Goal: Transaction & Acquisition: Book appointment/travel/reservation

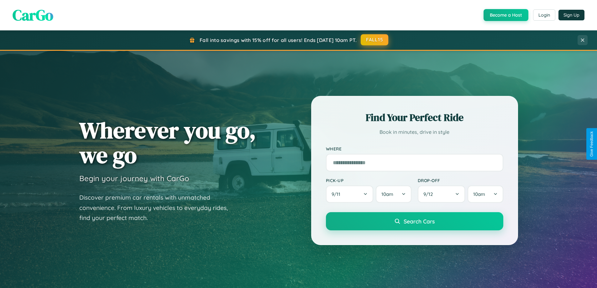
click at [375, 40] on button "FALL15" at bounding box center [375, 39] width 28 height 11
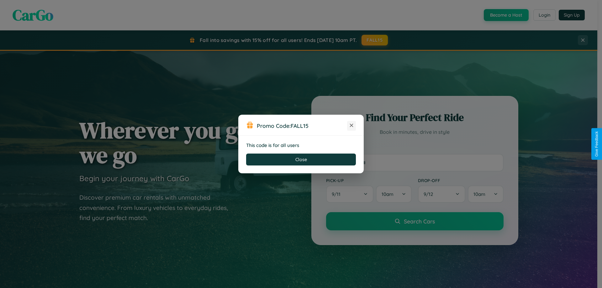
click at [351, 126] on icon at bounding box center [351, 125] width 6 height 6
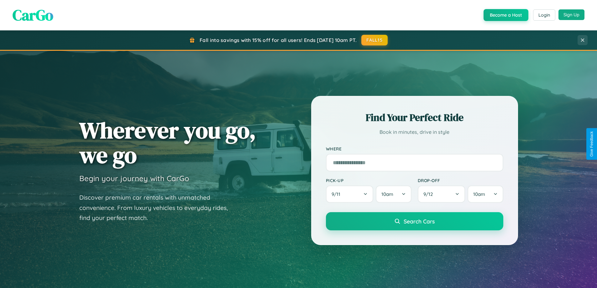
click at [571, 15] on button "Sign Up" at bounding box center [572, 14] width 26 height 11
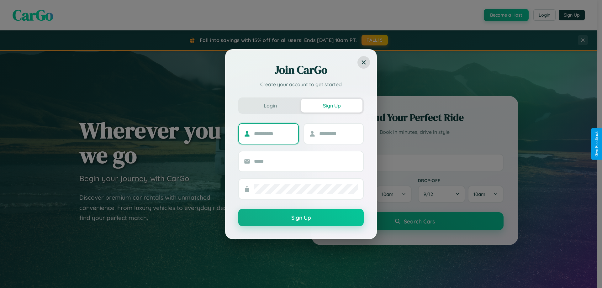
click at [273, 134] on input "text" at bounding box center [273, 134] width 39 height 10
type input "*******"
click at [338, 134] on input "text" at bounding box center [338, 134] width 39 height 10
type input "******"
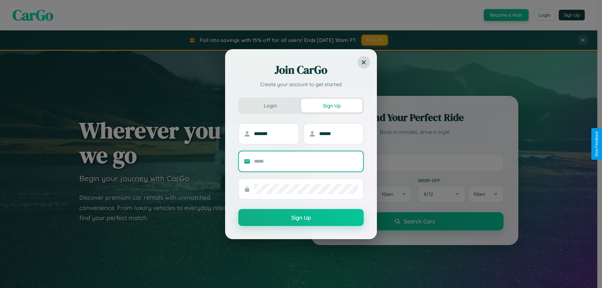
click at [306, 161] on input "text" at bounding box center [306, 161] width 104 height 10
type input "**********"
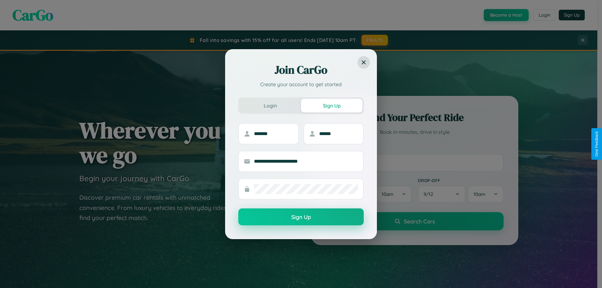
click at [301, 217] on button "Sign Up" at bounding box center [300, 216] width 125 height 17
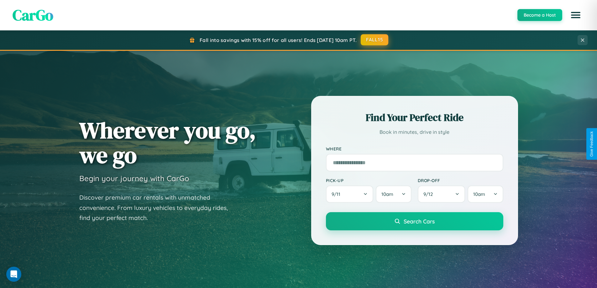
click at [375, 40] on button "FALL15" at bounding box center [375, 39] width 28 height 11
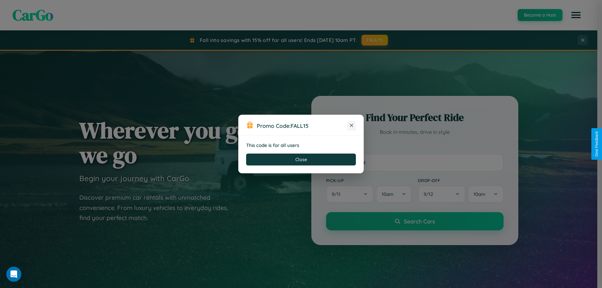
click at [351, 126] on icon at bounding box center [351, 125] width 6 height 6
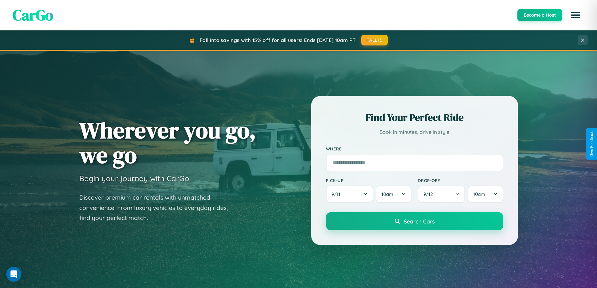
scroll to position [270, 0]
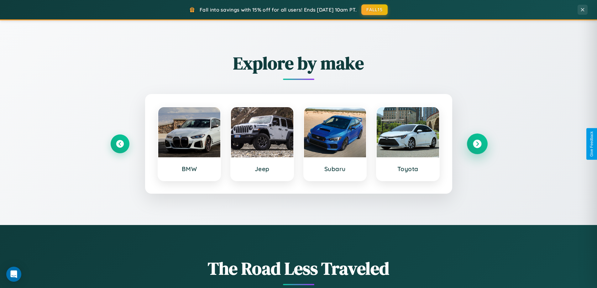
click at [477, 144] on icon at bounding box center [477, 144] width 8 height 8
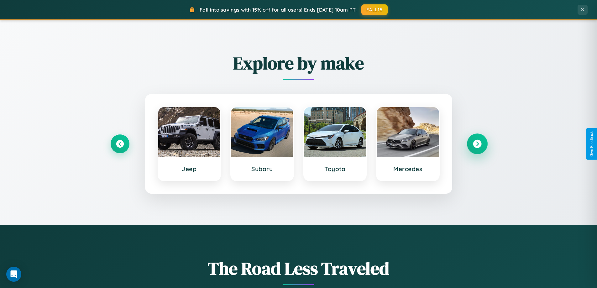
click at [477, 144] on icon at bounding box center [477, 144] width 8 height 8
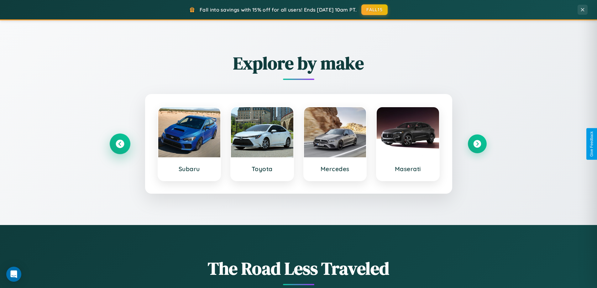
click at [120, 144] on icon at bounding box center [120, 144] width 8 height 8
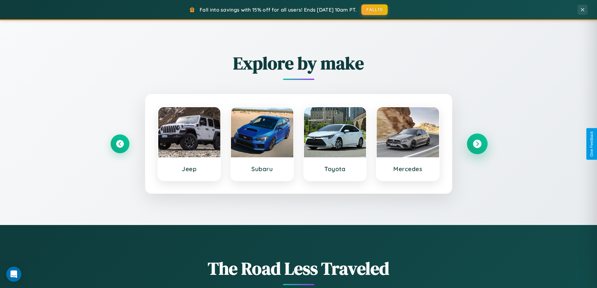
click at [477, 144] on icon at bounding box center [477, 144] width 8 height 8
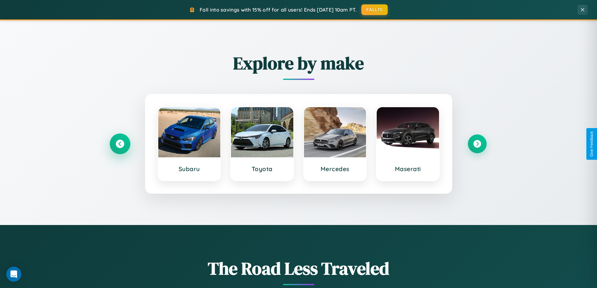
click at [120, 144] on icon at bounding box center [120, 144] width 8 height 8
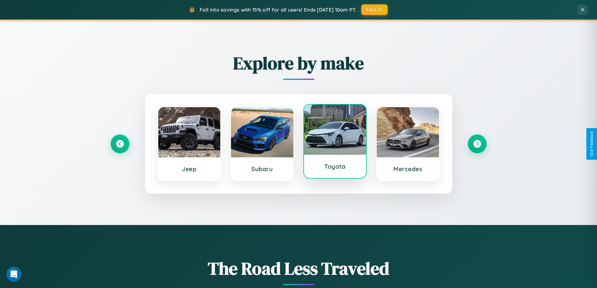
click at [335, 144] on div at bounding box center [335, 130] width 62 height 50
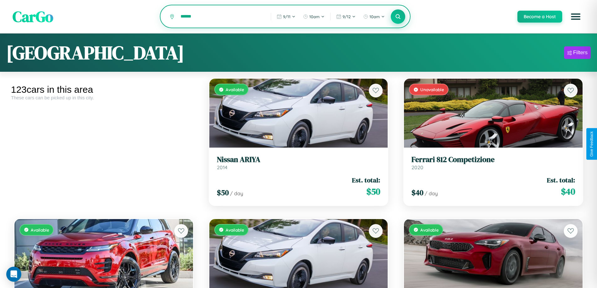
type input "******"
click at [398, 17] on icon at bounding box center [398, 16] width 6 height 6
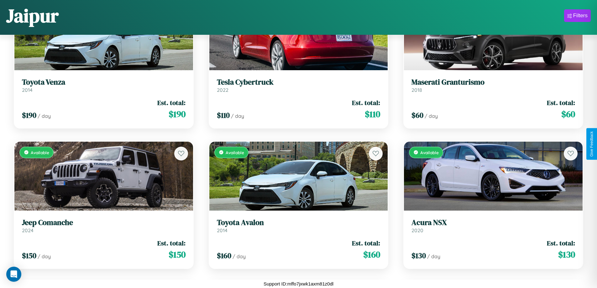
scroll to position [1773, 0]
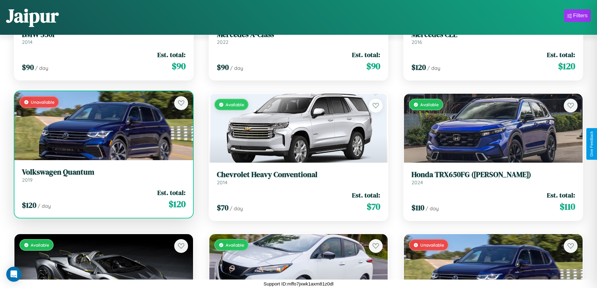
click at [103, 178] on link "Volkswagen Quantum 2019" at bounding box center [104, 175] width 164 height 15
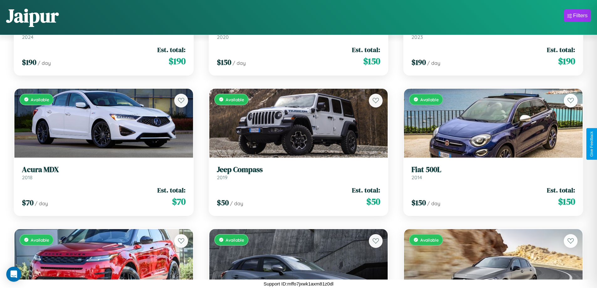
scroll to position [3457, 0]
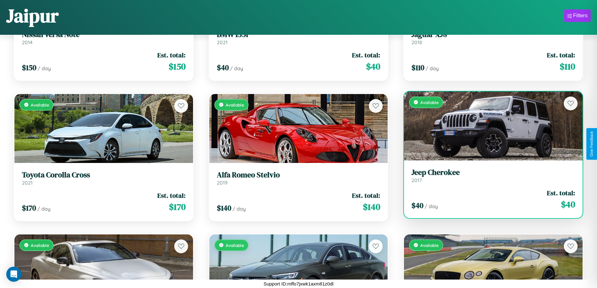
click at [489, 176] on h3 "Jeep Cherokee" at bounding box center [494, 172] width 164 height 9
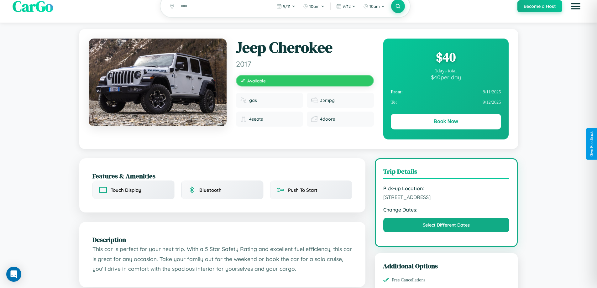
scroll to position [65, 0]
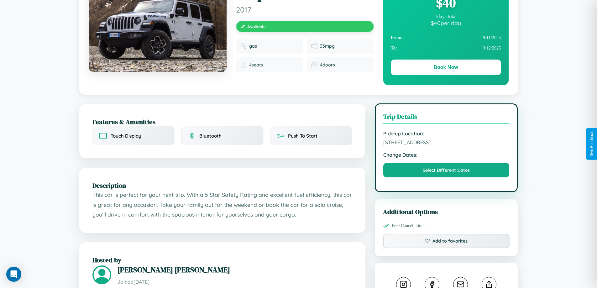
click at [446, 144] on span "[STREET_ADDRESS]" at bounding box center [446, 142] width 126 height 6
click at [446, 143] on span "[STREET_ADDRESS]" at bounding box center [446, 142] width 126 height 6
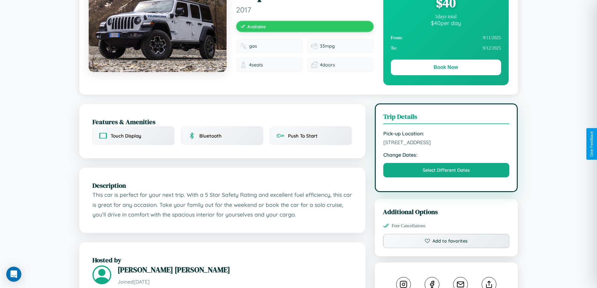
click at [446, 143] on span "[STREET_ADDRESS]" at bounding box center [446, 142] width 126 height 6
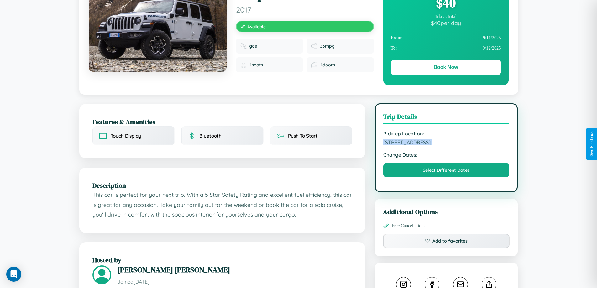
click at [446, 143] on span "[STREET_ADDRESS]" at bounding box center [446, 142] width 126 height 6
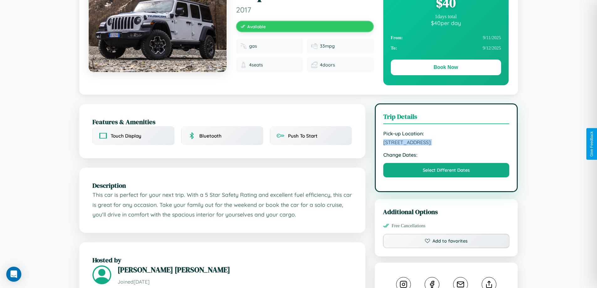
click at [446, 143] on span "[STREET_ADDRESS]" at bounding box center [446, 142] width 126 height 6
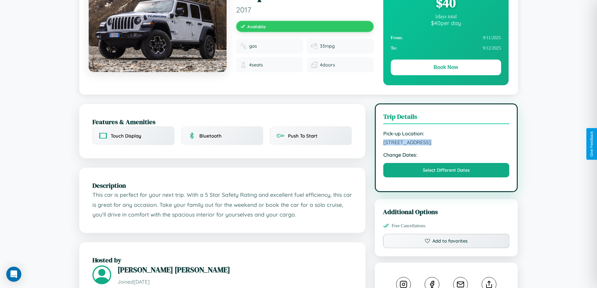
click at [446, 143] on span "[STREET_ADDRESS]" at bounding box center [446, 142] width 126 height 6
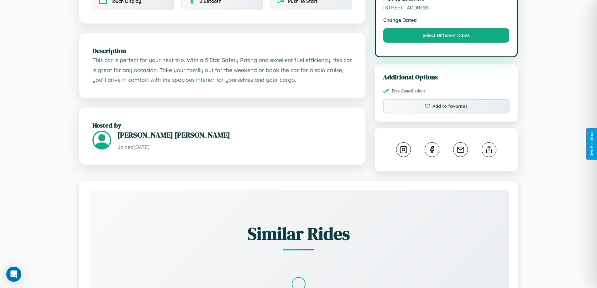
scroll to position [206, 0]
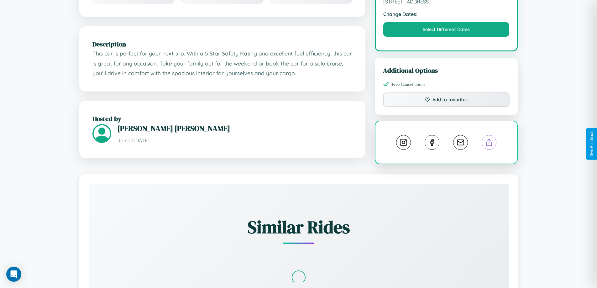
click at [489, 143] on line at bounding box center [489, 141] width 0 height 4
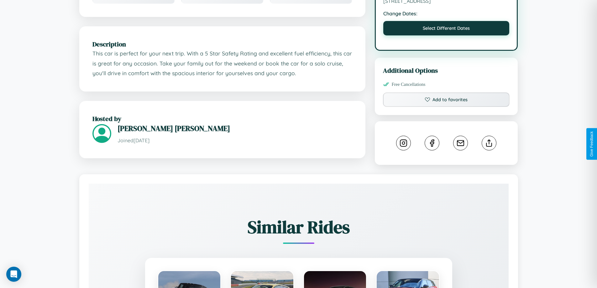
click at [446, 29] on button "Select Different Dates" at bounding box center [446, 28] width 126 height 14
select select "*"
select select "****"
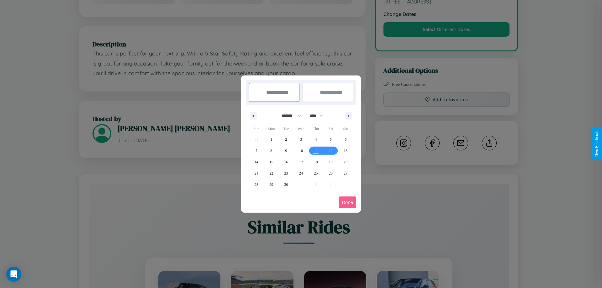
click at [288, 116] on select "******* ******** ***** ***** *** **** **** ****** ********* ******* ******** **…" at bounding box center [290, 116] width 27 height 10
select select "**"
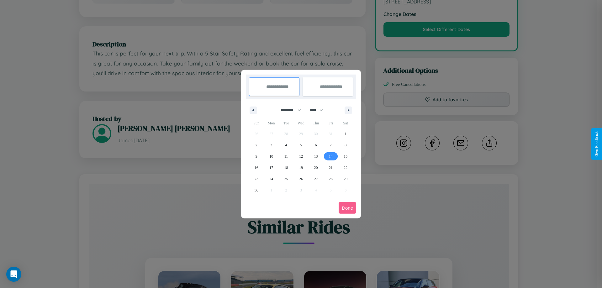
click at [330, 156] on span "14" at bounding box center [331, 156] width 4 height 11
type input "**********"
click at [330, 167] on span "21" at bounding box center [331, 167] width 4 height 11
type input "**********"
click at [347, 208] on button "Done" at bounding box center [348, 208] width 18 height 12
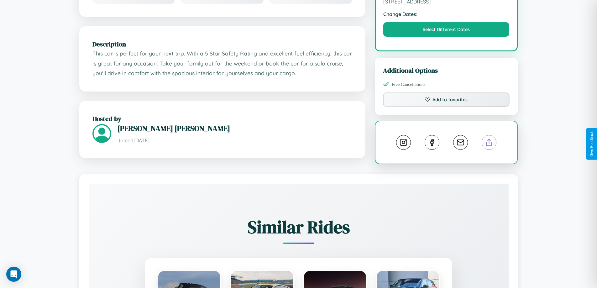
click at [489, 144] on line at bounding box center [489, 141] width 0 height 4
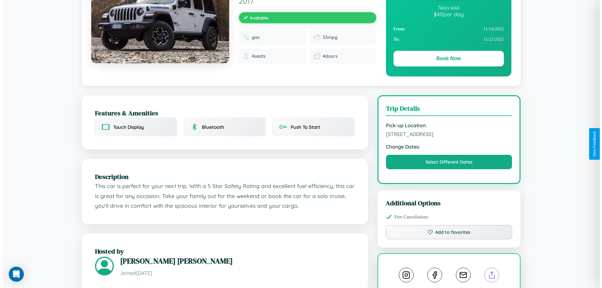
scroll to position [0, 0]
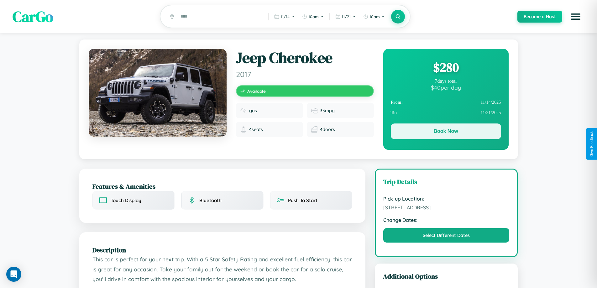
click at [446, 132] on button "Book Now" at bounding box center [446, 132] width 110 height 16
